Goal: Information Seeking & Learning: Learn about a topic

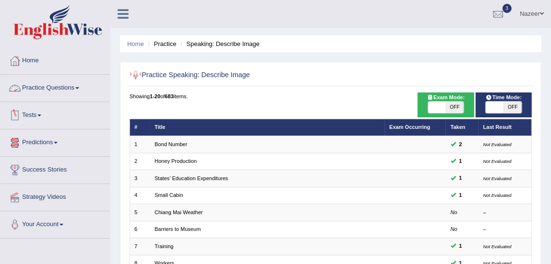
click at [31, 84] on link "Practice Questions" at bounding box center [54, 87] width 109 height 24
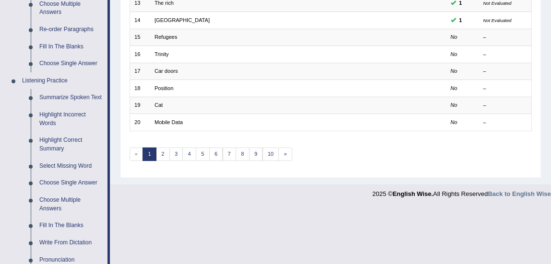
scroll to position [354, 0]
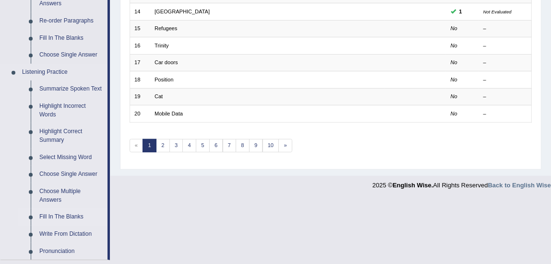
click at [65, 216] on link "Fill In The Blanks" at bounding box center [71, 217] width 72 height 17
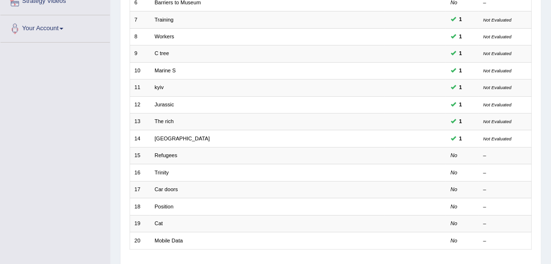
scroll to position [116, 0]
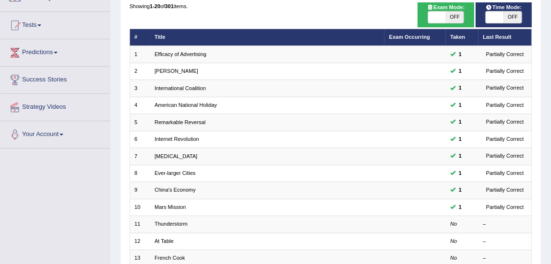
scroll to position [90, 0]
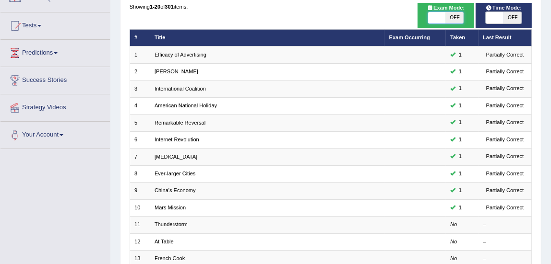
checkbox input "true"
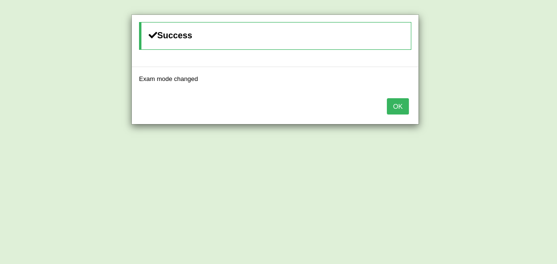
click at [400, 109] on button "OK" at bounding box center [398, 106] width 22 height 16
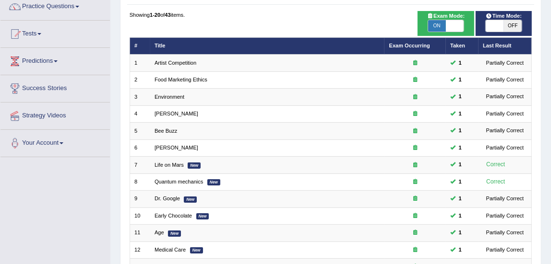
scroll to position [65, 0]
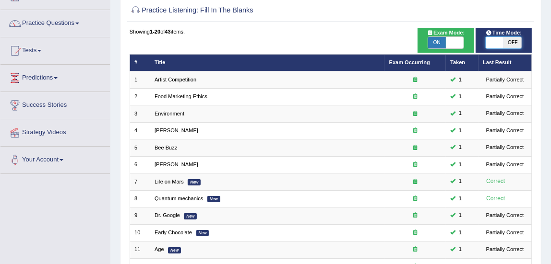
checkbox input "true"
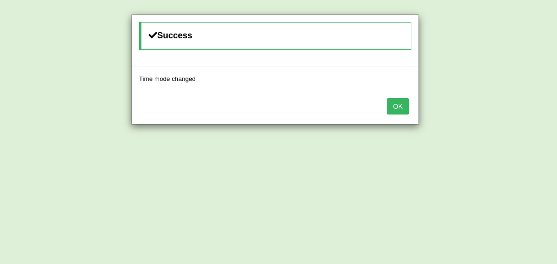
click at [403, 108] on button "OK" at bounding box center [398, 106] width 22 height 16
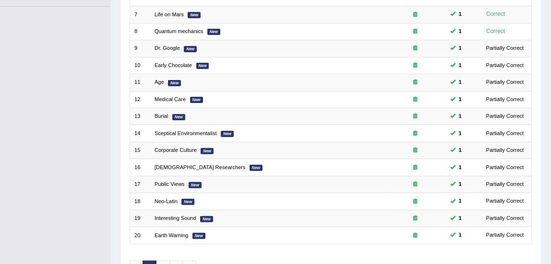
scroll to position [289, 0]
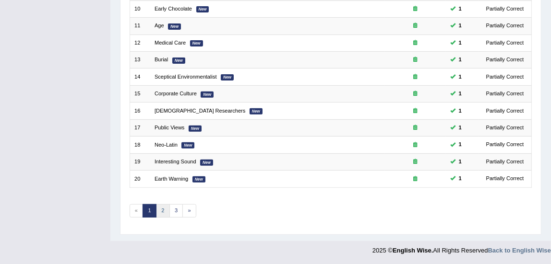
click at [163, 209] on link "2" at bounding box center [163, 210] width 14 height 13
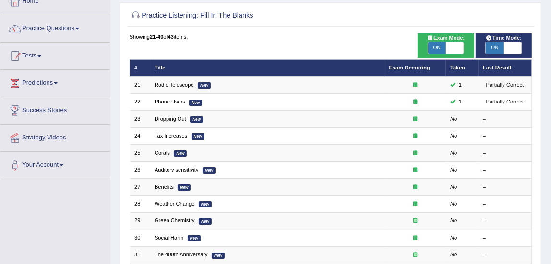
scroll to position [67, 0]
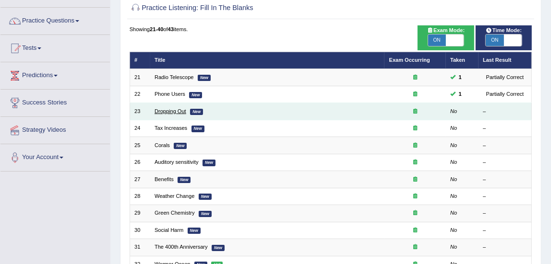
click at [167, 111] on link "Dropping Out" at bounding box center [170, 111] width 32 height 6
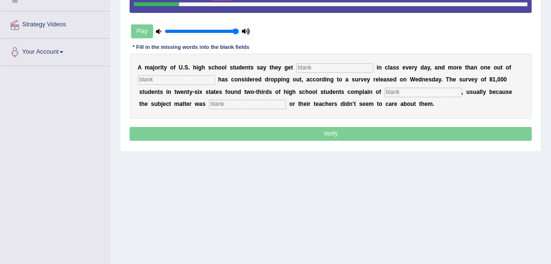
scroll to position [184, 0]
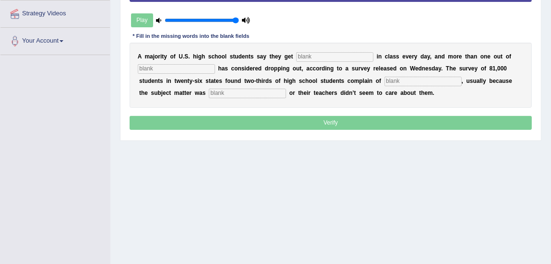
click at [342, 55] on input "text" at bounding box center [334, 57] width 77 height 10
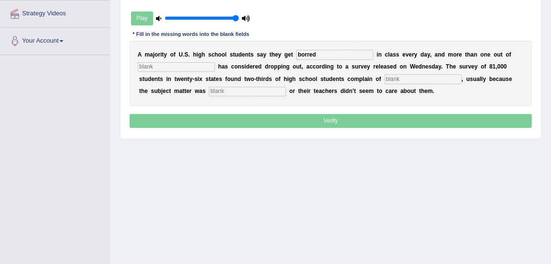
type input "borred"
type input "i"
type input "five"
type input "boredem"
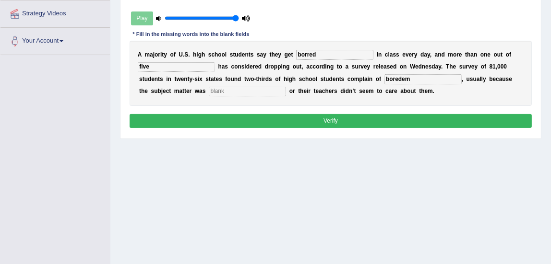
click at [306, 53] on input "borred" at bounding box center [334, 55] width 77 height 10
type input "bored"
click at [416, 80] on input "boredem" at bounding box center [422, 79] width 77 height 10
click at [416, 80] on input "boredum" at bounding box center [422, 79] width 77 height 10
type input "boredum"
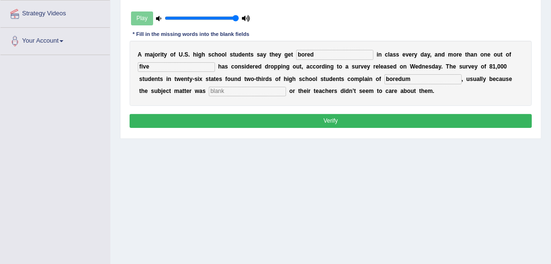
click at [238, 93] on input "text" at bounding box center [247, 92] width 77 height 10
type input "x"
type input "experts"
click at [239, 124] on button "Verify" at bounding box center [330, 121] width 402 height 14
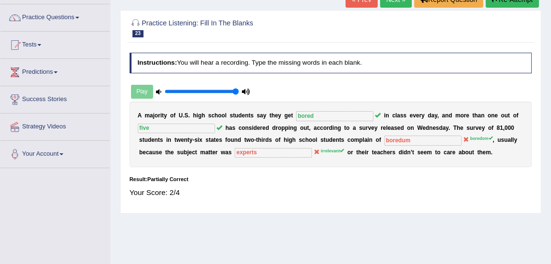
scroll to position [70, 0]
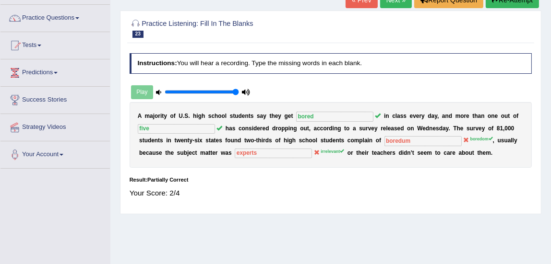
click at [395, 5] on link "Next »" at bounding box center [396, 0] width 32 height 16
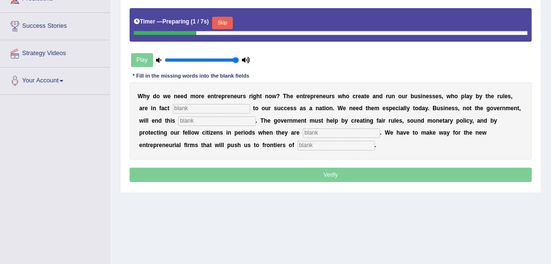
scroll to position [144, 0]
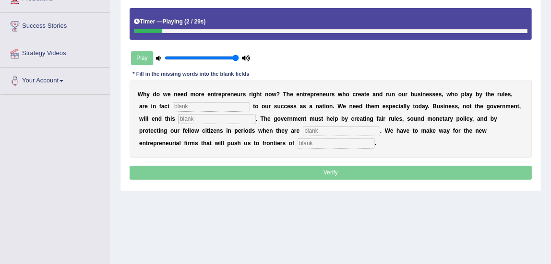
click at [219, 105] on input "text" at bounding box center [211, 107] width 77 height 10
type input "enterprieses"
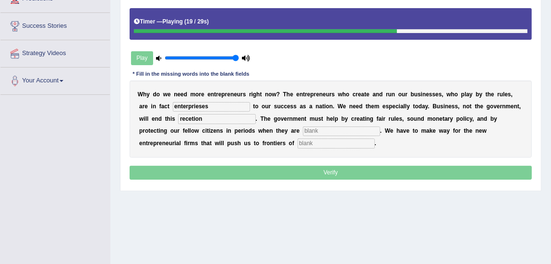
type input "recetion"
type input "jobless"
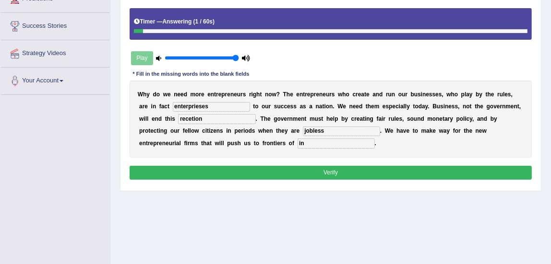
type input "i"
type input "innovations"
click at [214, 107] on input "enterprieses" at bounding box center [211, 107] width 77 height 10
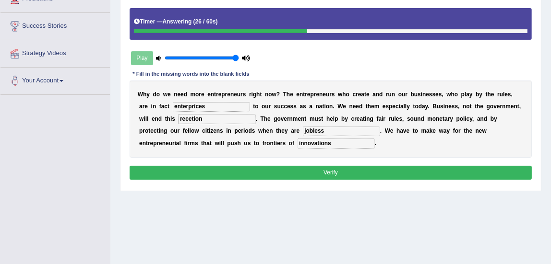
type input "enterprices"
click at [414, 169] on button "Verify" at bounding box center [330, 173] width 402 height 14
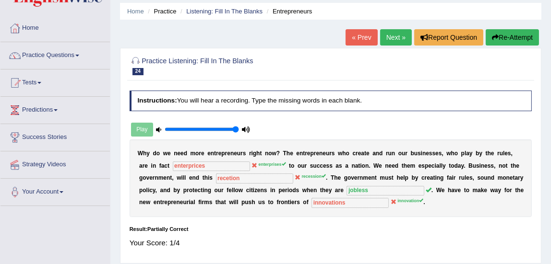
scroll to position [29, 0]
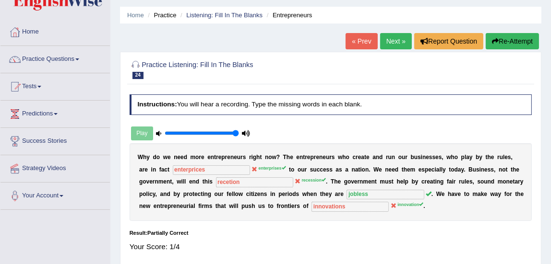
click at [392, 42] on link "Next »" at bounding box center [396, 41] width 32 height 16
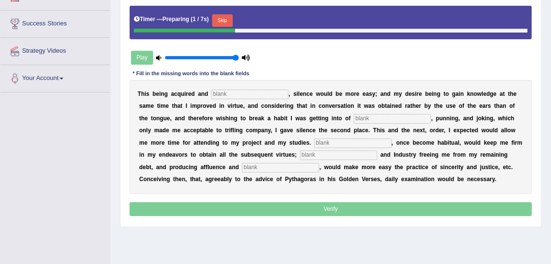
scroll to position [147, 0]
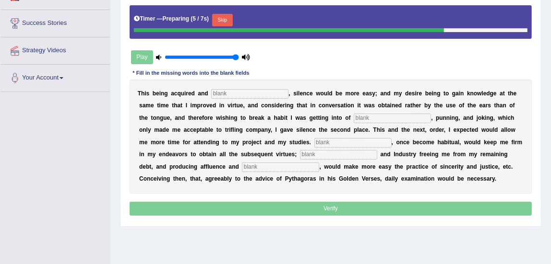
click at [278, 95] on input "text" at bounding box center [249, 94] width 77 height 10
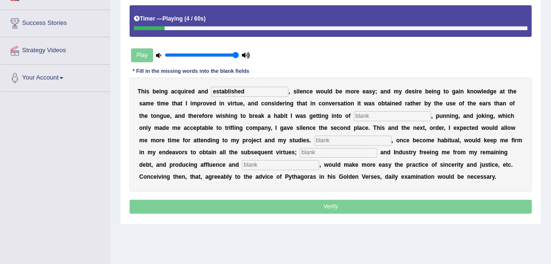
type input "established"
type input "pradling"
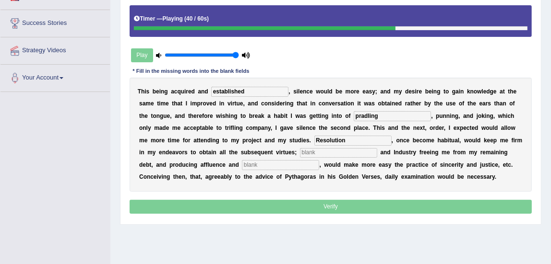
type input "Resolution"
type input "forgallting"
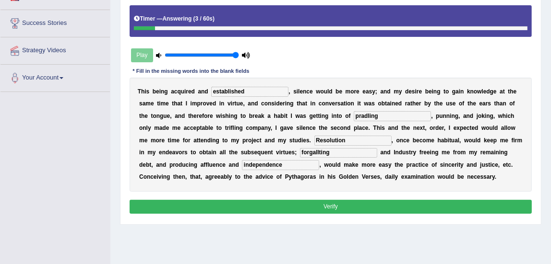
type input "independence"
click at [350, 149] on input "forgallting" at bounding box center [338, 153] width 77 height 10
type input "forgailing"
click at [320, 204] on button "Verify" at bounding box center [330, 207] width 402 height 14
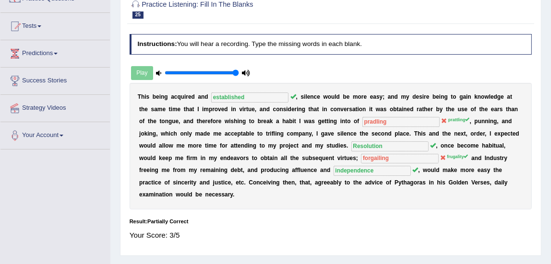
scroll to position [67, 0]
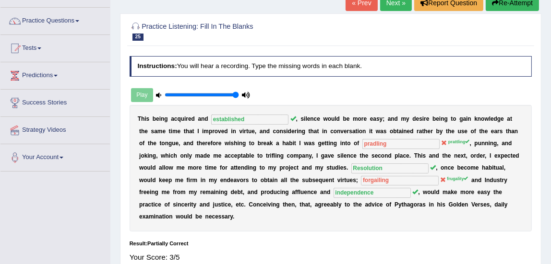
click at [393, 9] on link "Next »" at bounding box center [396, 3] width 32 height 16
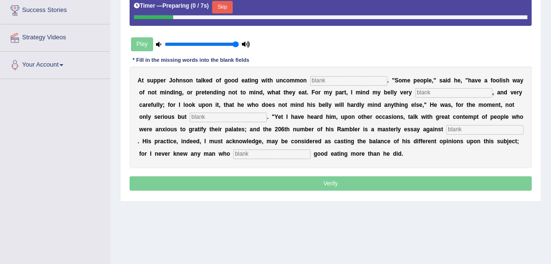
scroll to position [160, 0]
click at [342, 92] on b "a" at bounding box center [340, 92] width 3 height 7
click at [362, 79] on input "text" at bounding box center [348, 81] width 77 height 10
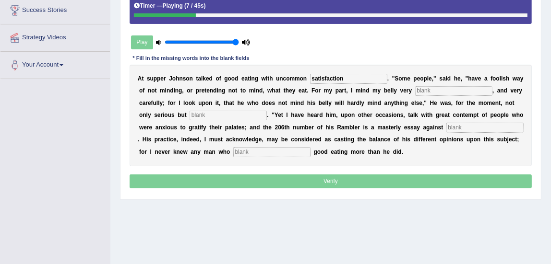
type input "satisfaction"
type input "stdiously"
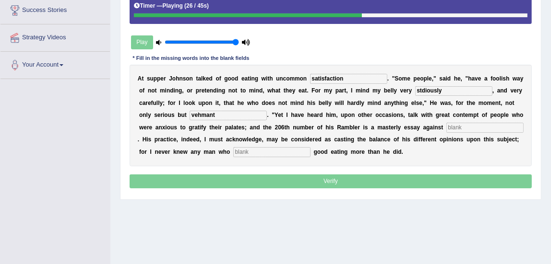
type input "vehmant"
type input "galasoity"
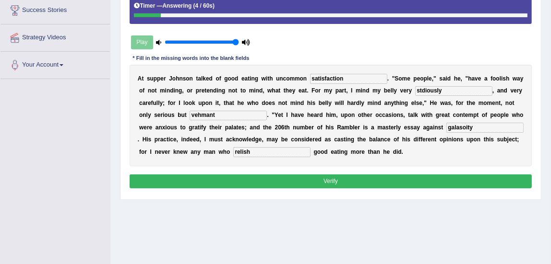
type input "relish"
click at [446, 132] on input "galasoity" at bounding box center [484, 128] width 77 height 10
type input "galocity"
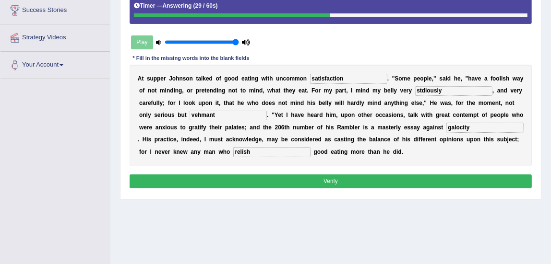
click at [442, 91] on input "stdiously" at bounding box center [453, 91] width 77 height 10
type input "studiously"
click at [379, 183] on button "Verify" at bounding box center [330, 182] width 402 height 14
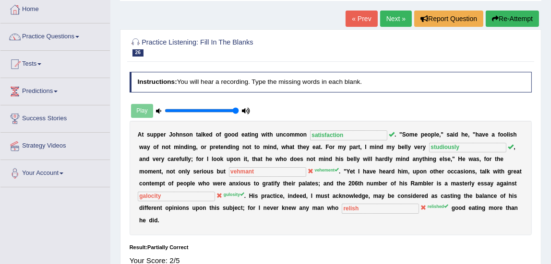
scroll to position [51, 0]
click at [393, 12] on link "Next »" at bounding box center [396, 19] width 32 height 16
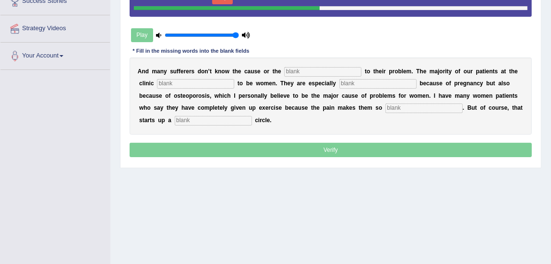
click at [311, 71] on input "text" at bounding box center [322, 72] width 77 height 10
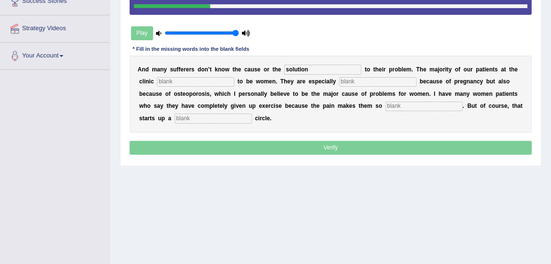
type input "solution"
type input "tned"
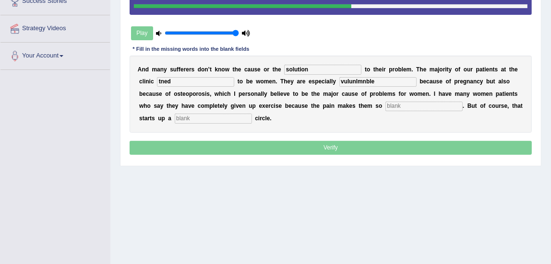
type input "vulunlmnble"
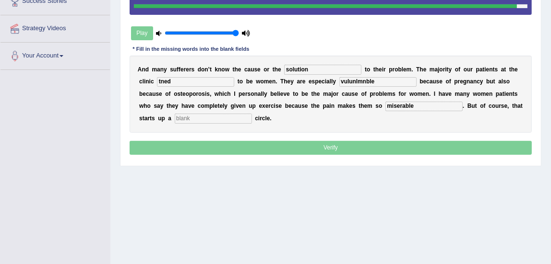
type input "miserable"
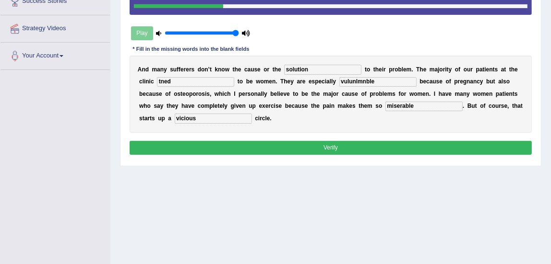
type input "vicious"
click at [388, 81] on input "vulunlmnble" at bounding box center [377, 82] width 77 height 10
type input "vulnerable"
click at [396, 106] on input "miserable" at bounding box center [423, 107] width 77 height 10
click at [213, 86] on input "tned" at bounding box center [195, 82] width 77 height 10
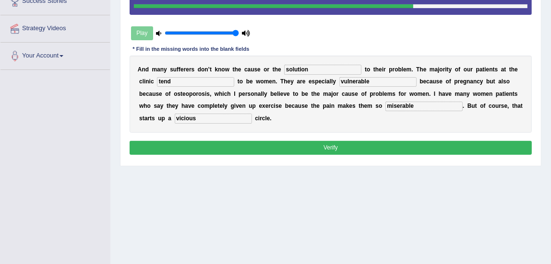
type input "tend"
click at [395, 106] on input "miserable" at bounding box center [423, 107] width 77 height 10
type input "miserable"
click at [407, 146] on button "Verify" at bounding box center [330, 148] width 402 height 14
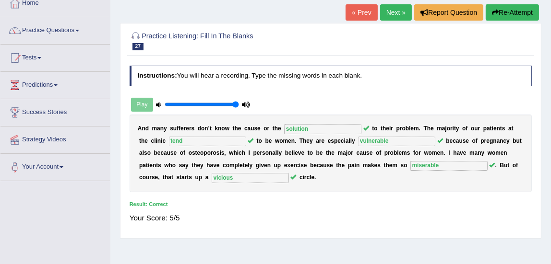
scroll to position [56, 0]
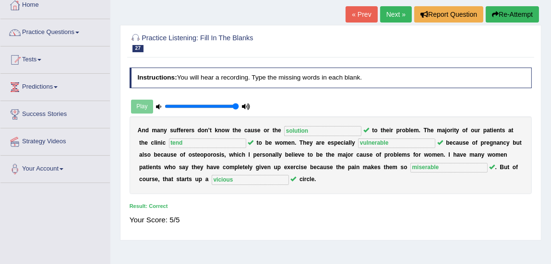
click at [397, 18] on link "Next »" at bounding box center [396, 14] width 32 height 16
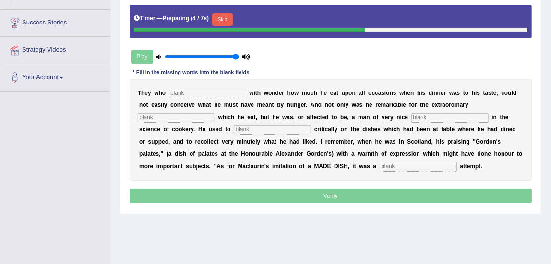
click at [221, 92] on input "text" at bounding box center [207, 94] width 77 height 10
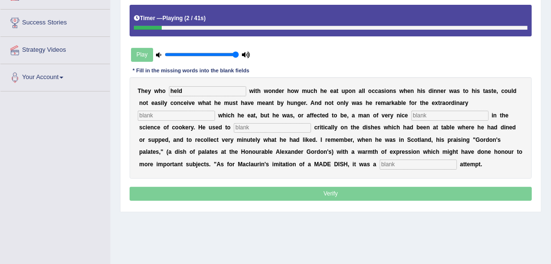
type input "held"
type input "quntinti"
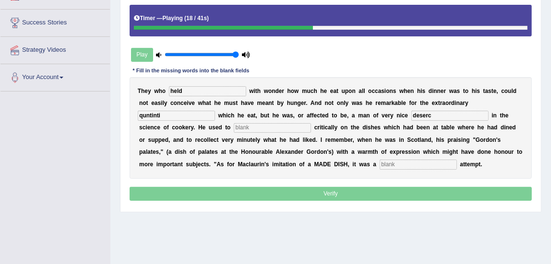
type input "deserc"
type input "deson"
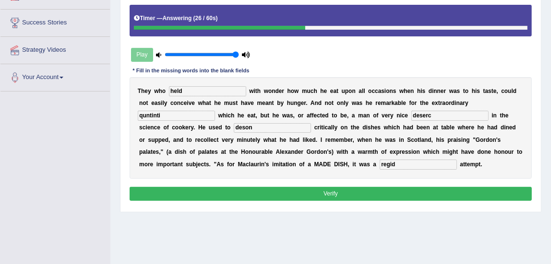
type input "regid"
click at [199, 116] on input "quntinti" at bounding box center [176, 116] width 77 height 10
type input "quantity"
type input "s"
type input "deserving"
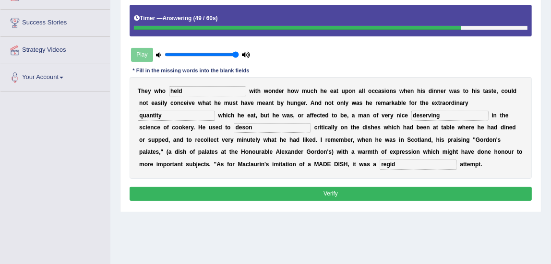
type input "e"
type input "decon"
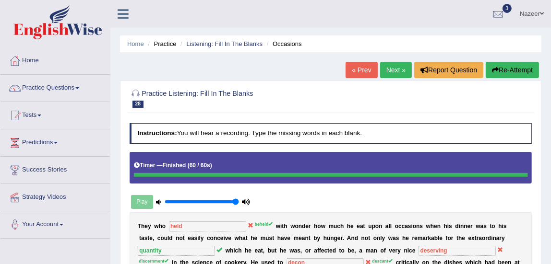
click at [400, 74] on link "Next »" at bounding box center [396, 70] width 32 height 16
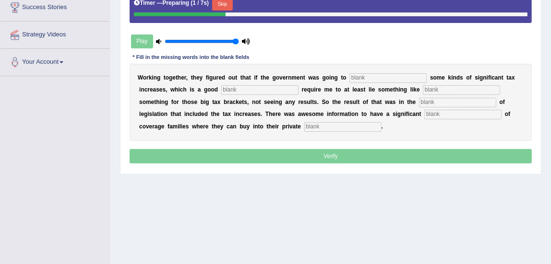
scroll to position [164, 0]
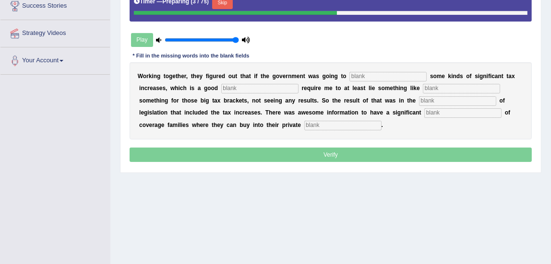
click at [366, 78] on input "text" at bounding box center [387, 77] width 77 height 10
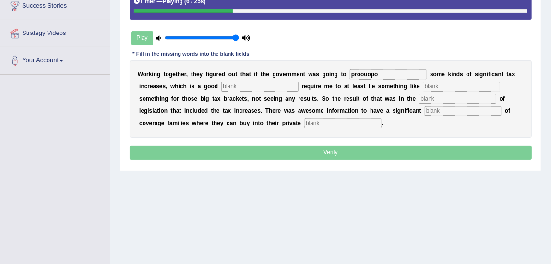
type input "proouopo"
type input "statgerigy"
type input "simetib"
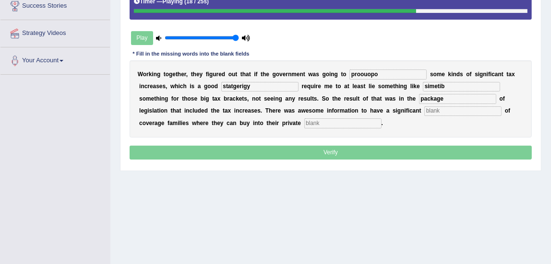
type input "package"
type input "expansion"
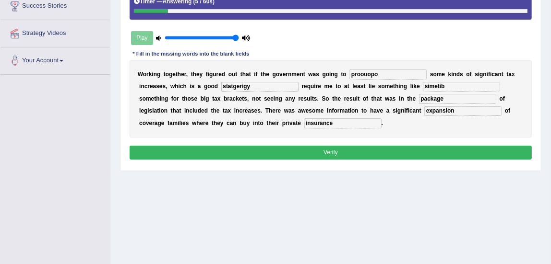
type input "insurance"
click at [392, 71] on input "proouopo" at bounding box center [387, 75] width 77 height 10
type input "propose"
type input "stratergy"
type input "s"
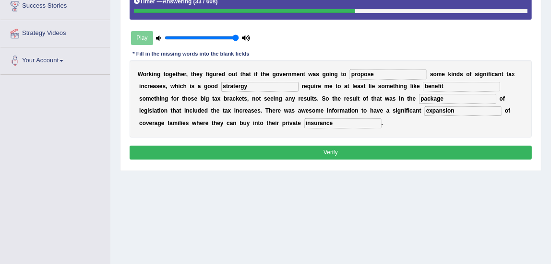
type input "benefit"
click at [370, 151] on button "Verify" at bounding box center [330, 153] width 402 height 14
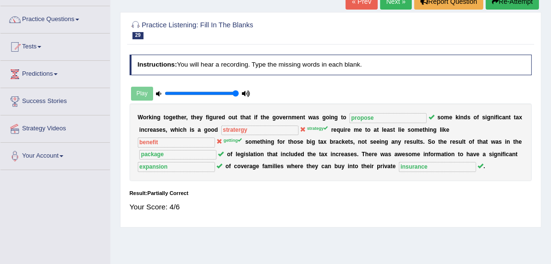
scroll to position [68, 0]
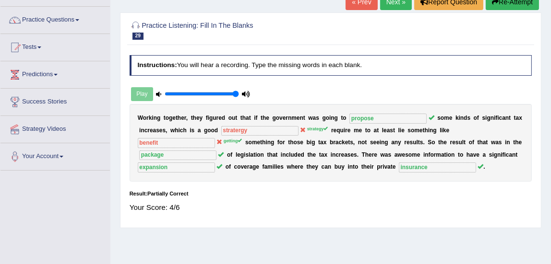
click at [398, 9] on link "Next »" at bounding box center [396, 2] width 32 height 16
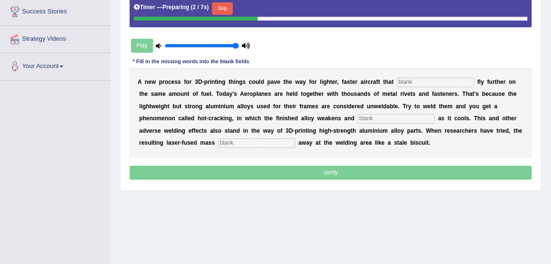
scroll to position [162, 0]
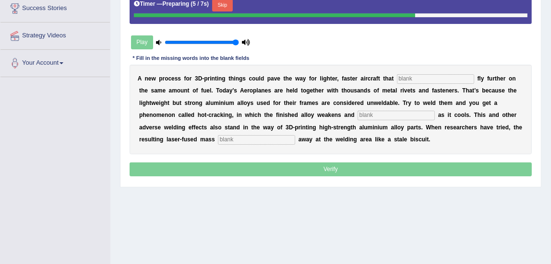
click at [414, 77] on input "text" at bounding box center [435, 79] width 77 height 10
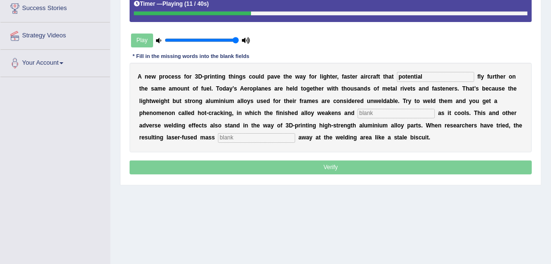
type input "potential"
type input "fractures"
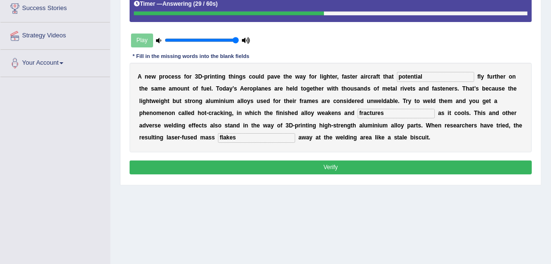
type input "flakes"
click at [374, 169] on button "Verify" at bounding box center [330, 168] width 402 height 14
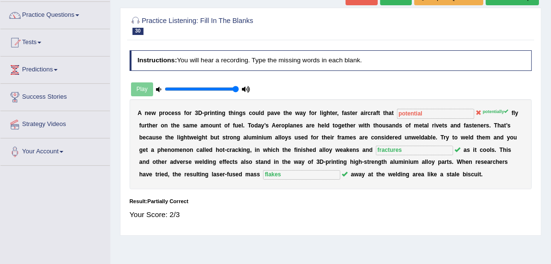
scroll to position [63, 0]
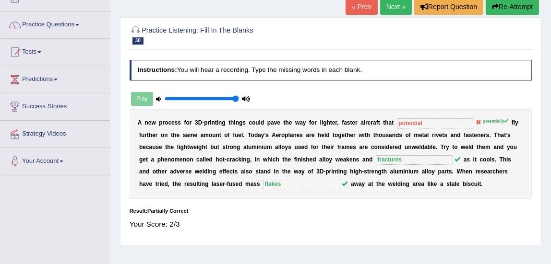
click at [392, 12] on link "Next »" at bounding box center [396, 7] width 32 height 16
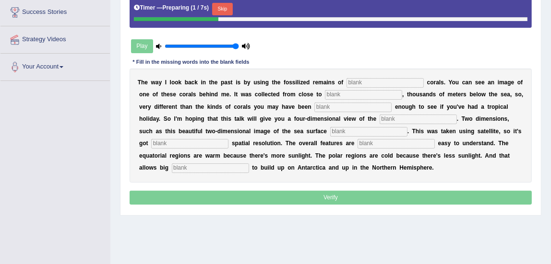
scroll to position [160, 0]
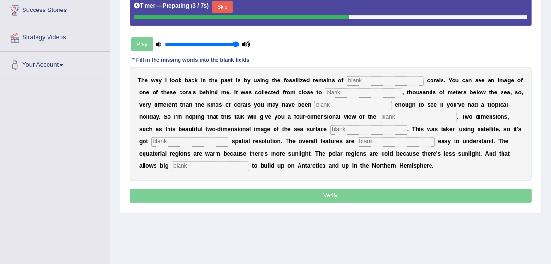
click at [395, 80] on input "text" at bounding box center [384, 81] width 77 height 10
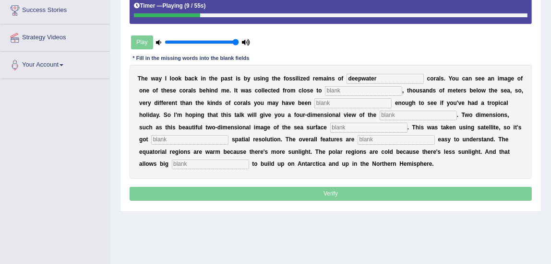
type input "deepwater"
click at [371, 87] on input "text" at bounding box center [363, 91] width 77 height 10
type input "antartica"
type input "lucky"
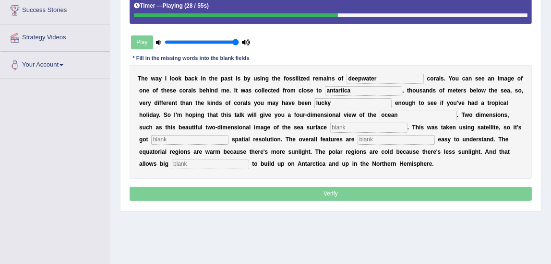
type input "ocean"
type input "temperature"
click at [168, 139] on input "text" at bounding box center [189, 140] width 77 height 10
type input "tremes"
click at [385, 138] on input "text" at bounding box center [395, 140] width 77 height 10
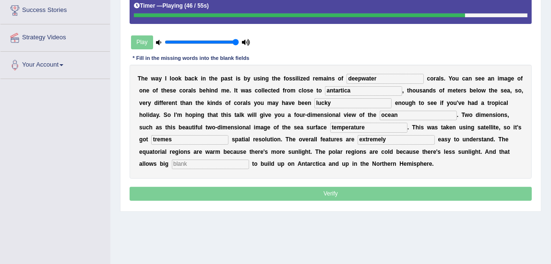
type input "extremely"
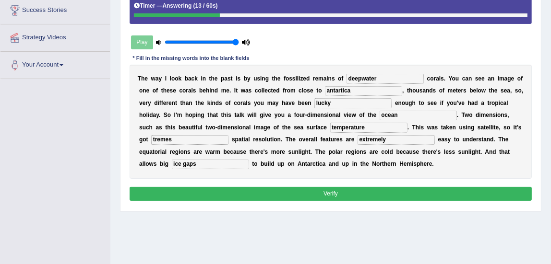
type input "ice gaps"
click at [336, 91] on input "antartica" at bounding box center [363, 91] width 77 height 10
type input "Antartica"
click at [199, 139] on input "tremes" at bounding box center [189, 140] width 77 height 10
type input "tremendous"
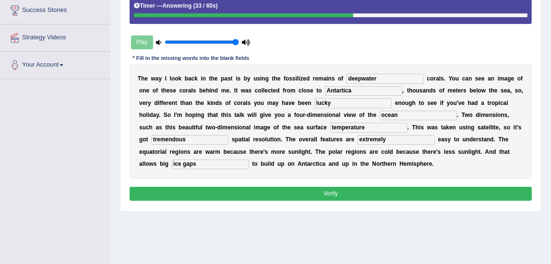
click at [183, 163] on input "ice gaps" at bounding box center [210, 165] width 77 height 10
click at [181, 164] on input "icecaps" at bounding box center [210, 165] width 77 height 10
type input "ice caps"
click at [285, 192] on button "Verify" at bounding box center [330, 194] width 402 height 14
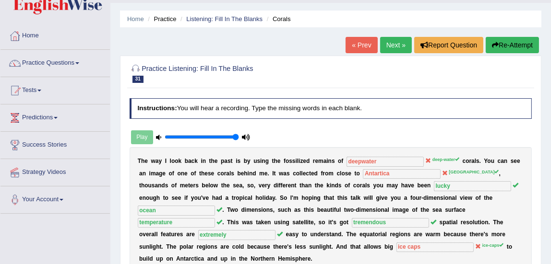
scroll to position [0, 0]
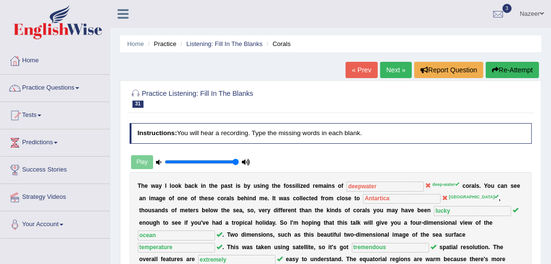
click at [400, 76] on link "Next »" at bounding box center [396, 70] width 32 height 16
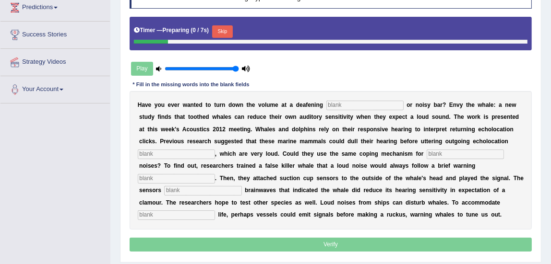
scroll to position [135, 0]
click at [352, 103] on input "text" at bounding box center [364, 106] width 77 height 10
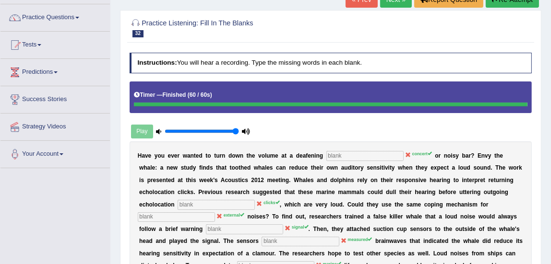
scroll to position [70, 0]
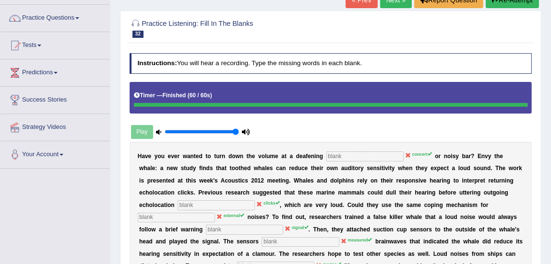
click at [33, 46] on link "Tests" at bounding box center [54, 44] width 109 height 24
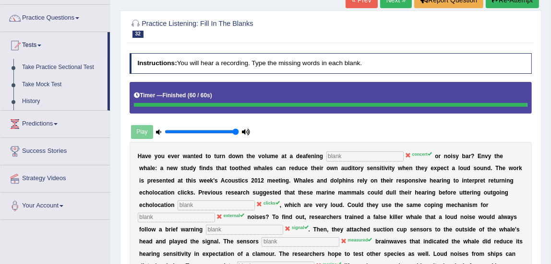
click at [41, 45] on span at bounding box center [39, 46] width 4 height 2
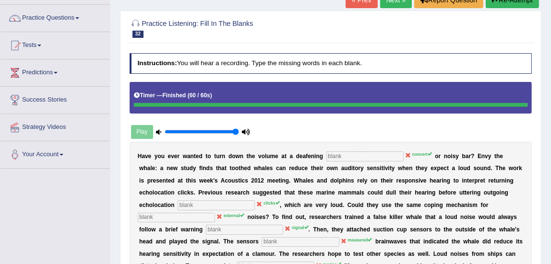
click at [55, 19] on link "Practice Questions" at bounding box center [54, 17] width 109 height 24
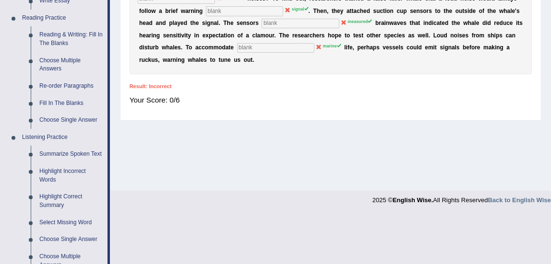
scroll to position [285, 0]
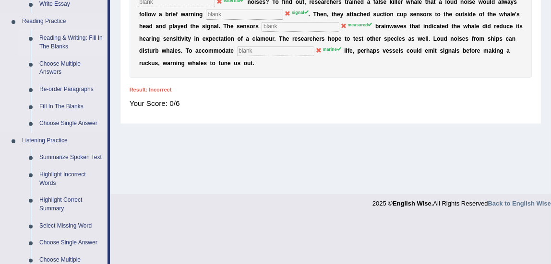
click at [59, 44] on link "Reading & Writing: Fill In The Blanks" at bounding box center [71, 42] width 72 height 25
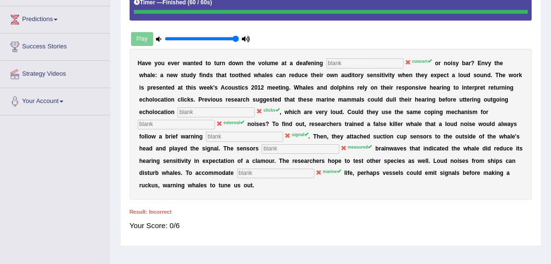
scroll to position [104, 0]
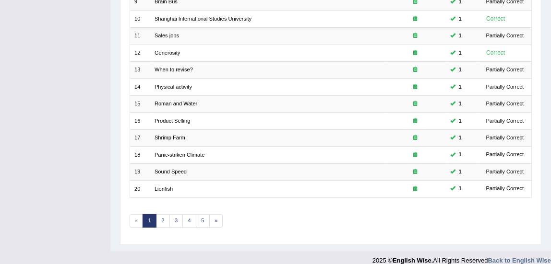
scroll to position [289, 0]
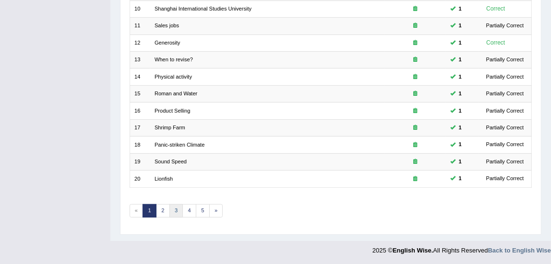
click at [176, 209] on link "3" at bounding box center [176, 210] width 14 height 13
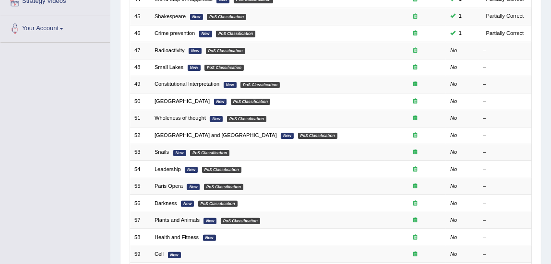
scroll to position [199, 0]
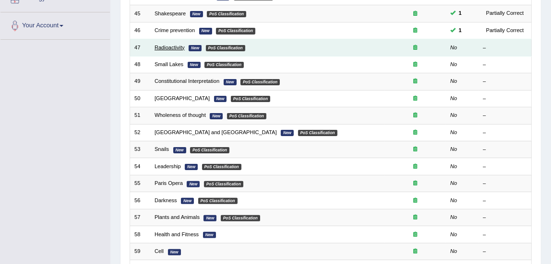
click at [169, 45] on link "Radioactivity" at bounding box center [169, 48] width 30 height 6
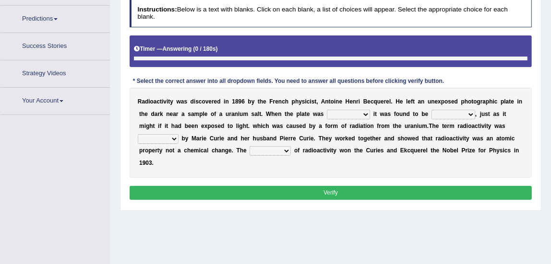
scroll to position [205, 0]
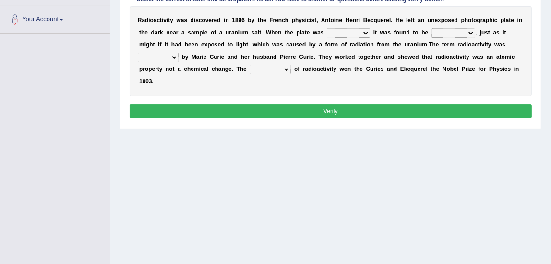
click at [338, 32] on select "developed unraveled overlapped transmitted" at bounding box center [348, 33] width 43 height 10
select select "unraveled"
click at [327, 28] on select "developed unraveled overlapped transmitted" at bounding box center [348, 33] width 43 height 10
click at [441, 32] on select "transparent corrugated fogged clarified" at bounding box center [453, 33] width 44 height 10
select select "corrugated"
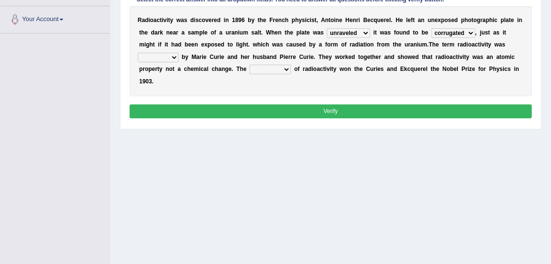
click at [431, 28] on select "transparent corrugated fogged clarified" at bounding box center [453, 33] width 44 height 10
click at [162, 61] on select "concocted coined expected estimated" at bounding box center [158, 58] width 41 height 10
select select "concocted"
click at [138, 53] on select "concocted coined expected estimated" at bounding box center [158, 58] width 41 height 10
click at [259, 69] on select "fabrication invention discharge discovery" at bounding box center [269, 70] width 41 height 10
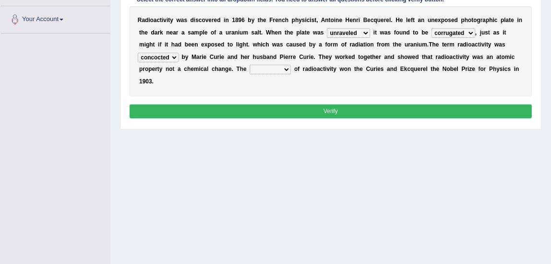
select select "invention"
click at [249, 65] on select "fabrication invention discharge discovery" at bounding box center [269, 70] width 41 height 10
click at [258, 111] on button "Verify" at bounding box center [330, 112] width 402 height 14
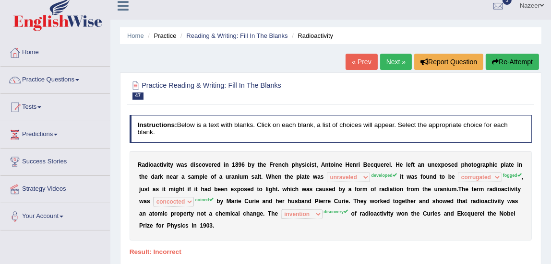
scroll to position [0, 0]
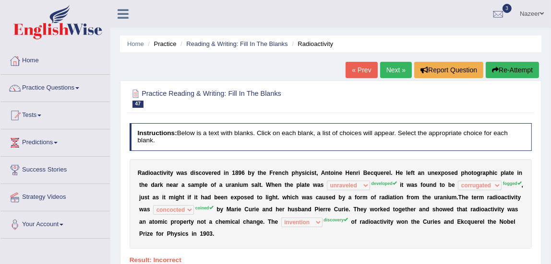
click at [389, 77] on link "Next »" at bounding box center [396, 70] width 32 height 16
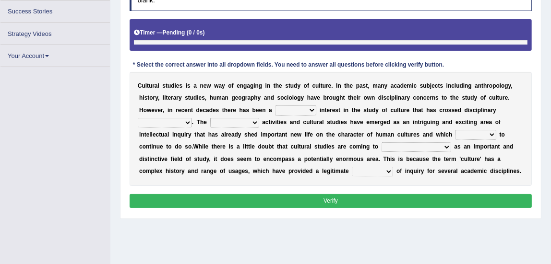
scroll to position [151, 0]
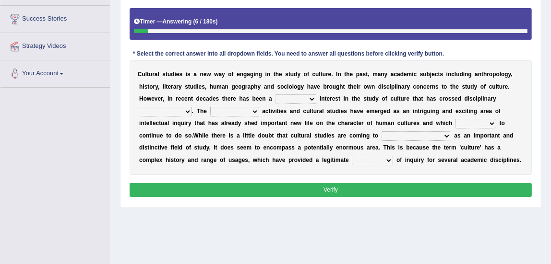
click at [288, 98] on select "renewed refunded renowned irresistible" at bounding box center [295, 99] width 41 height 10
click at [153, 110] on select "discriminations similarities boundaries differentiations" at bounding box center [165, 112] width 54 height 10
select select "boundaries"
click at [138, 107] on select "discriminations similarities boundaries differentiations" at bounding box center [165, 112] width 54 height 10
click at [229, 112] on select "simultaneous spontaneous resulting derivative" at bounding box center [234, 112] width 49 height 10
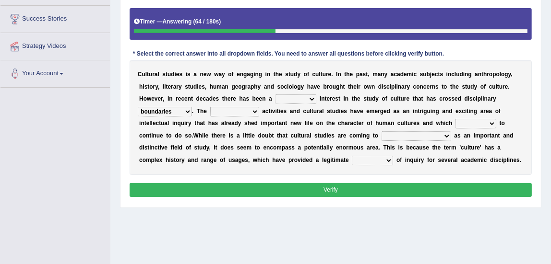
select select "spontaneous"
click at [210, 107] on select "simultaneous spontaneous resulting derivative" at bounding box center [234, 112] width 49 height 10
click at [471, 121] on select "declines responds promises hesitates" at bounding box center [475, 124] width 41 height 10
select select "promises"
click at [455, 119] on select "declines responds promises hesitates" at bounding box center [475, 124] width 41 height 10
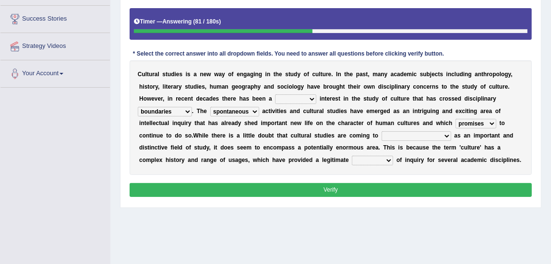
click at [398, 135] on select "phase out pull together be widely recognized be narrowly reduced" at bounding box center [416, 136] width 70 height 10
select select "phase out"
click at [381, 131] on select "phase out pull together be widely recognized be narrowly reduced" at bounding box center [416, 136] width 70 height 10
click at [364, 159] on select "dispersion focus revision instance" at bounding box center [372, 161] width 41 height 10
select select "dispersion"
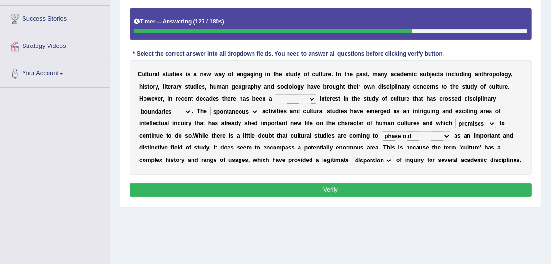
click at [352, 156] on select "dispersion focus revision instance" at bounding box center [372, 161] width 41 height 10
click at [350, 187] on button "Verify" at bounding box center [330, 190] width 402 height 14
click at [294, 96] on select "renewed refunded renowned irresistible" at bounding box center [295, 99] width 41 height 10
select select "renowned"
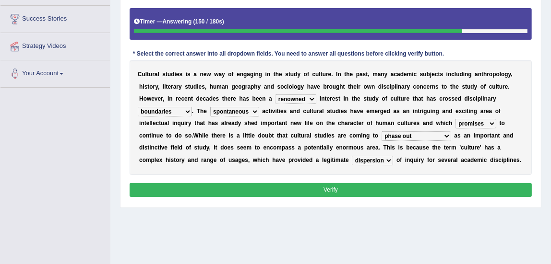
click at [275, 94] on select "renewed refunded renowned irresistible" at bounding box center [295, 99] width 41 height 10
click at [288, 186] on button "Verify" at bounding box center [330, 190] width 402 height 14
